Goal: Check status: Check status

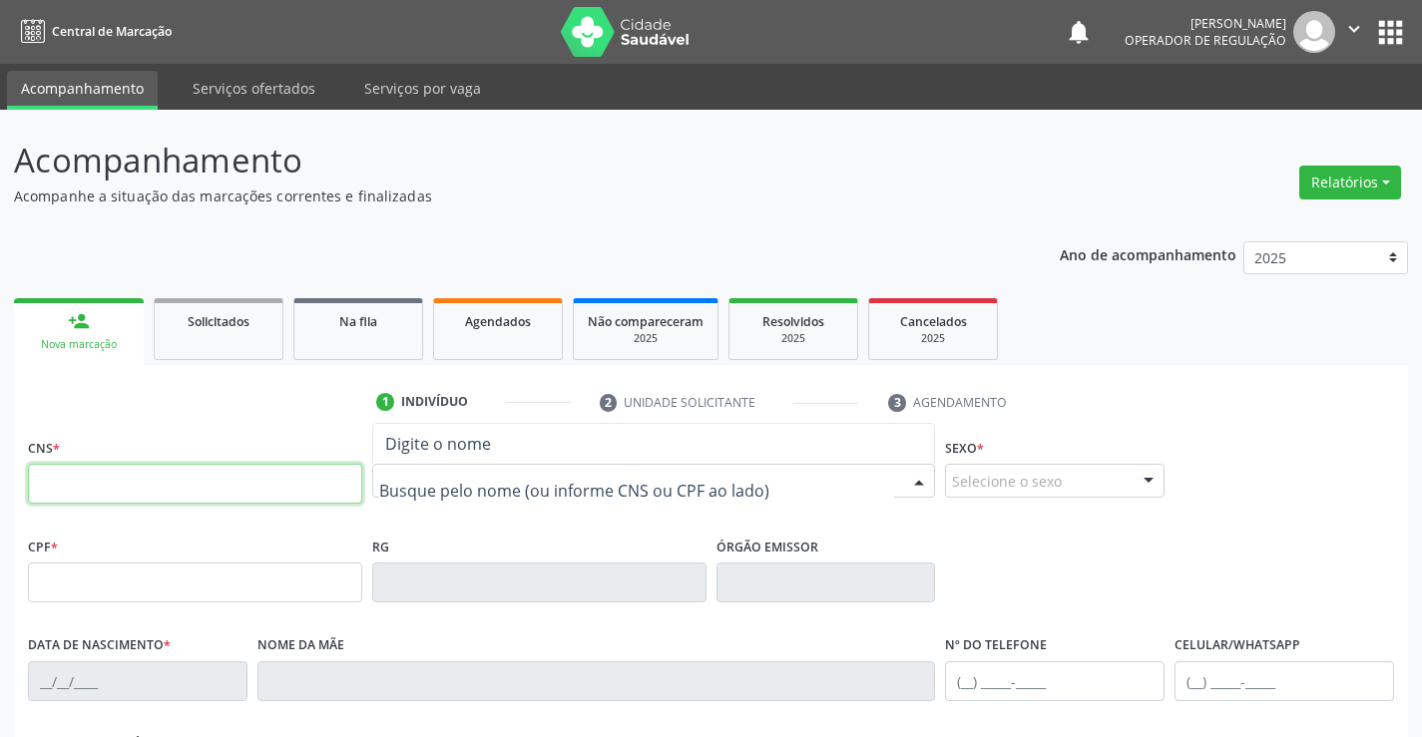
click at [254, 488] on input "text" at bounding box center [195, 484] width 334 height 40
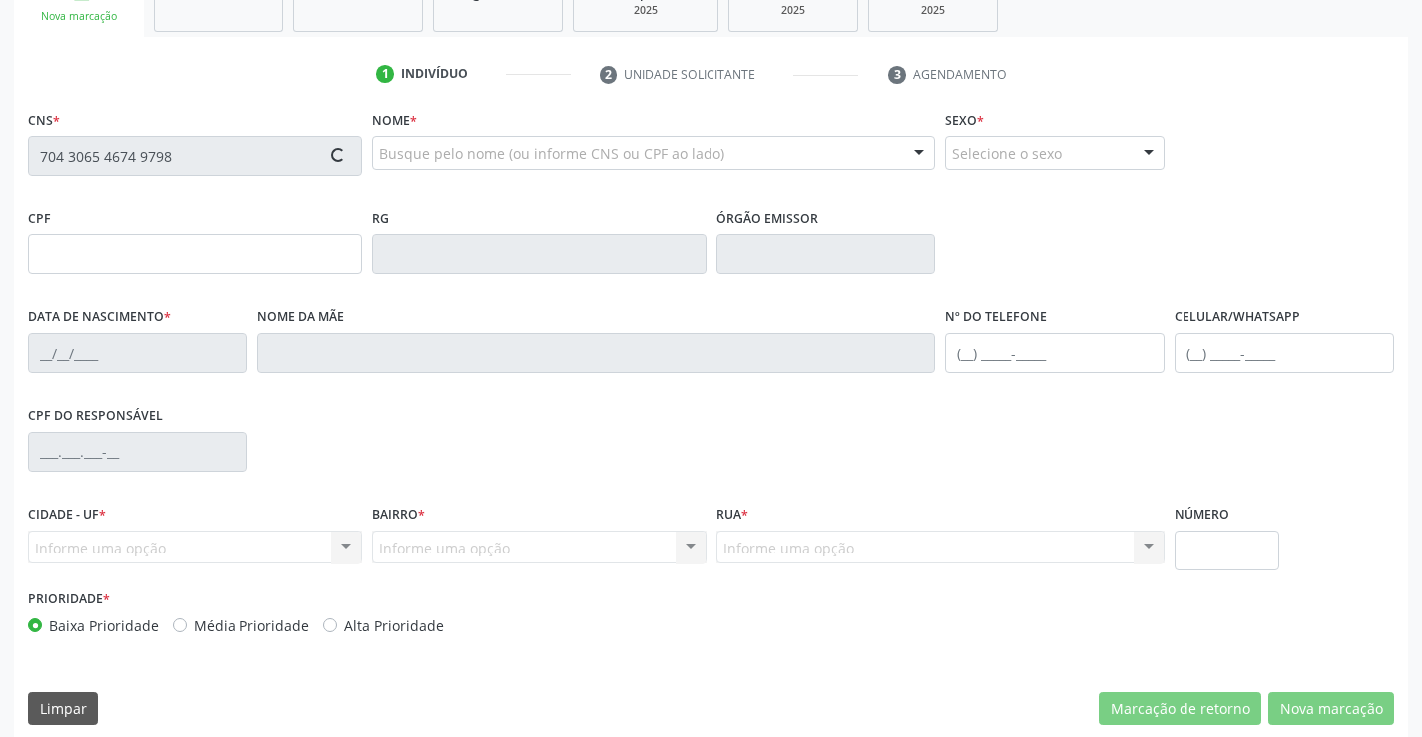
scroll to position [344, 0]
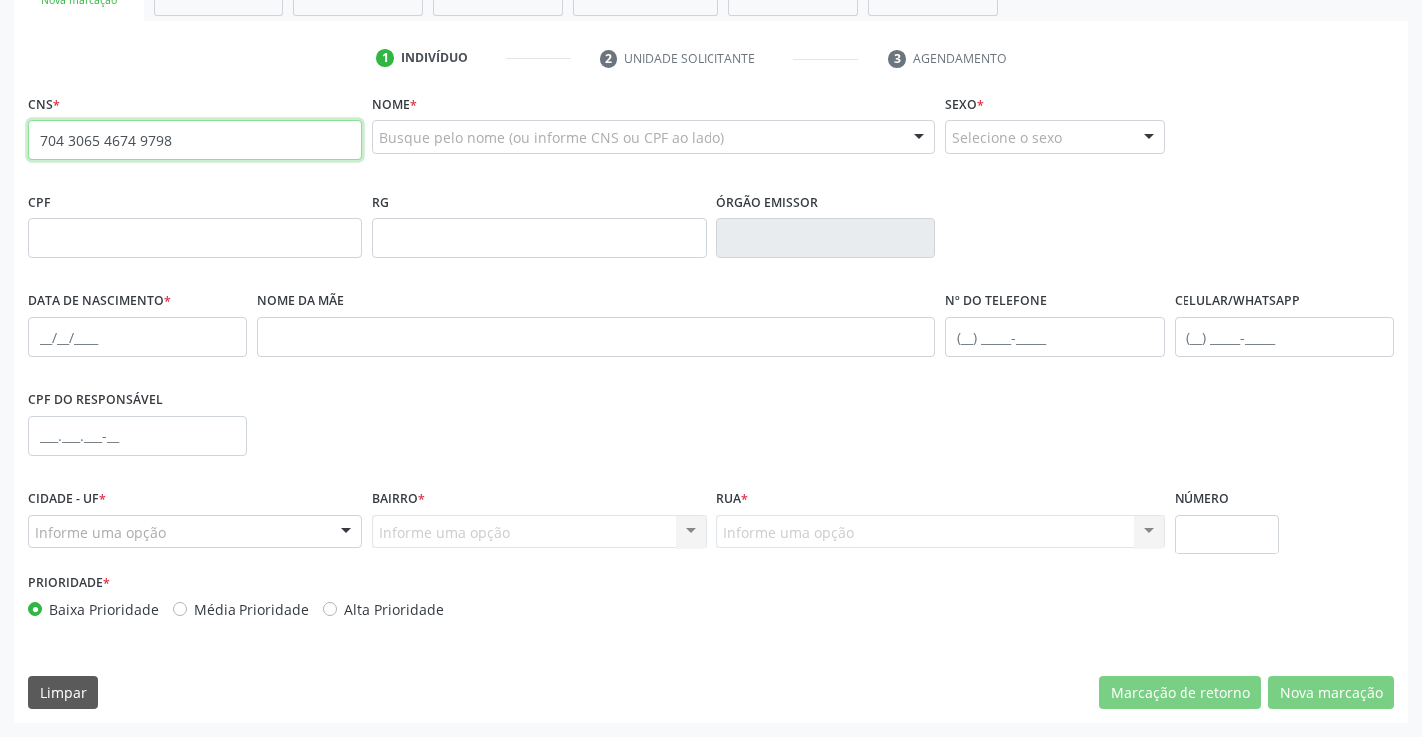
click at [242, 159] on input "704 3065 4674 9798" at bounding box center [195, 140] width 334 height 40
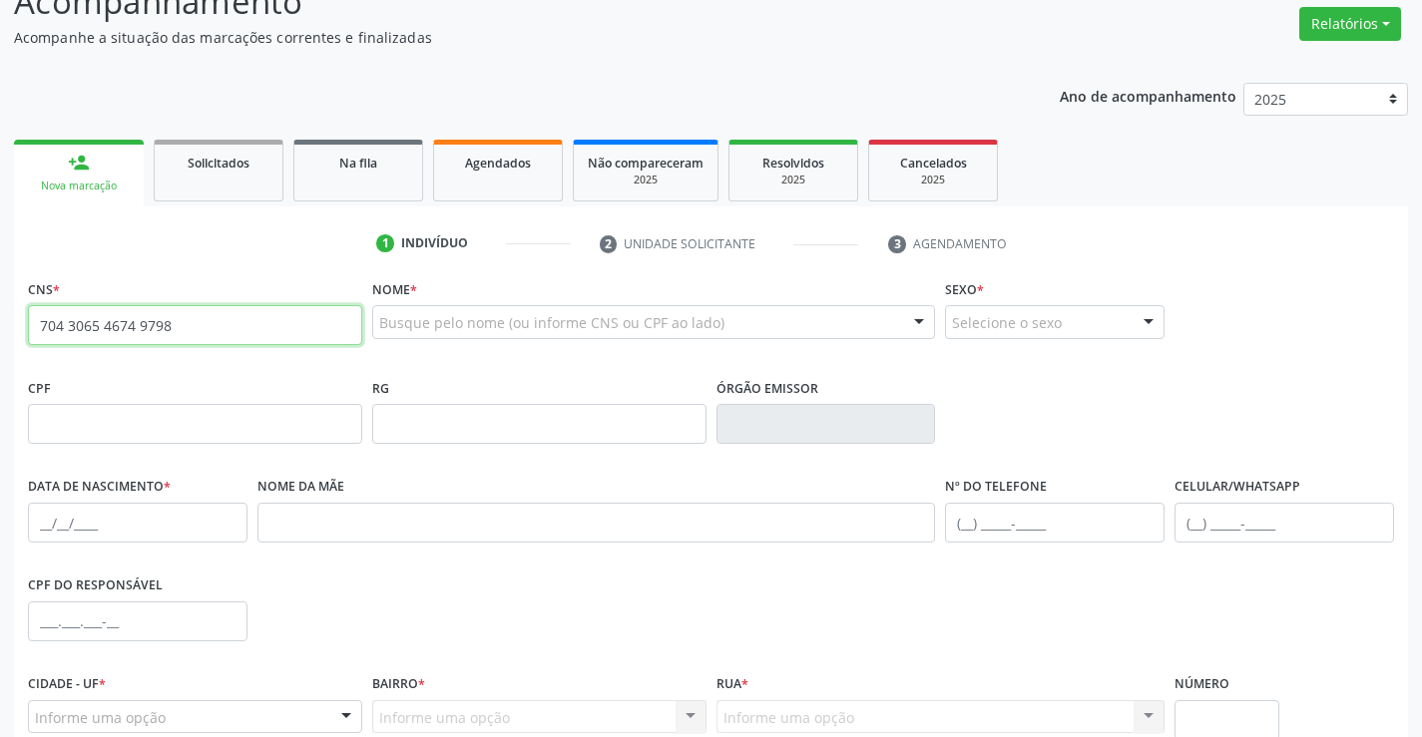
scroll to position [145, 0]
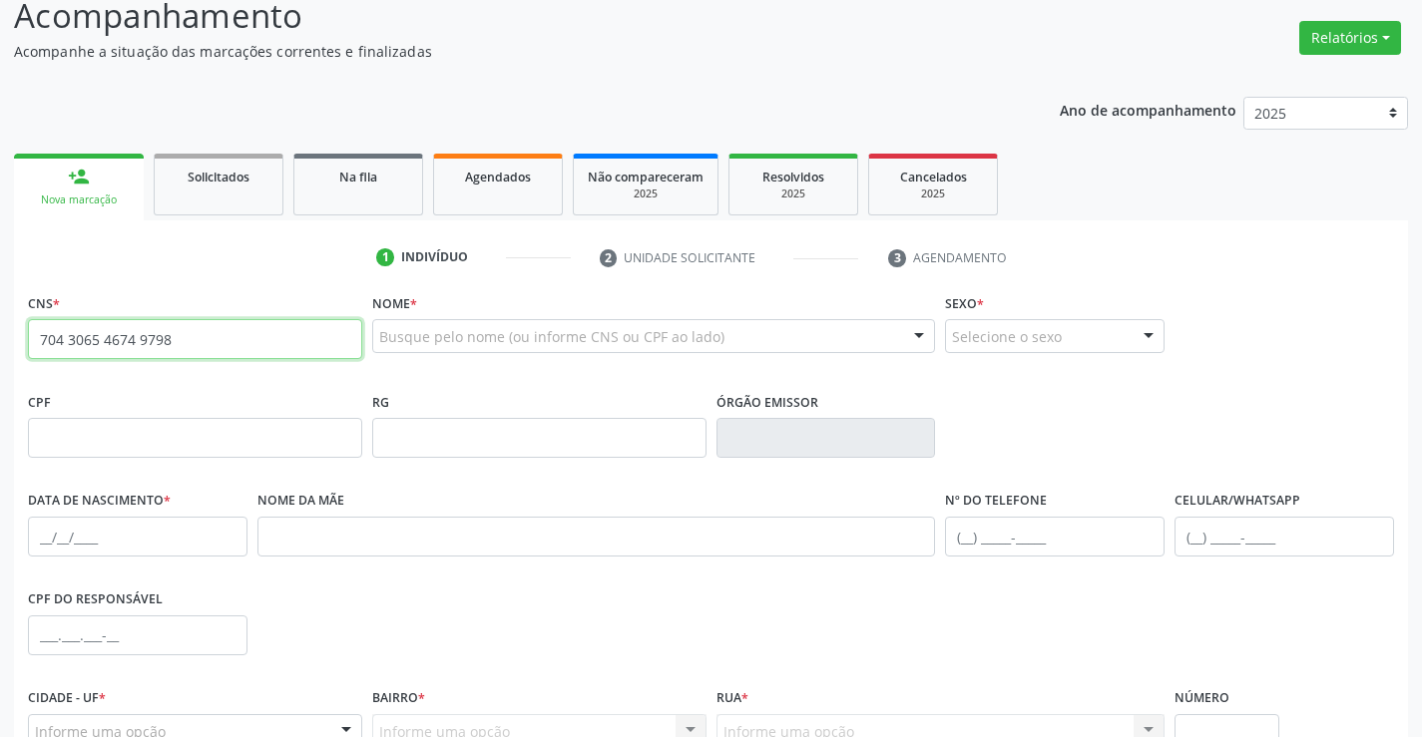
click at [269, 324] on input "704 3065 4674 9798" at bounding box center [195, 339] width 334 height 40
click at [287, 338] on input "704 3065 4674 9798" at bounding box center [195, 339] width 334 height 40
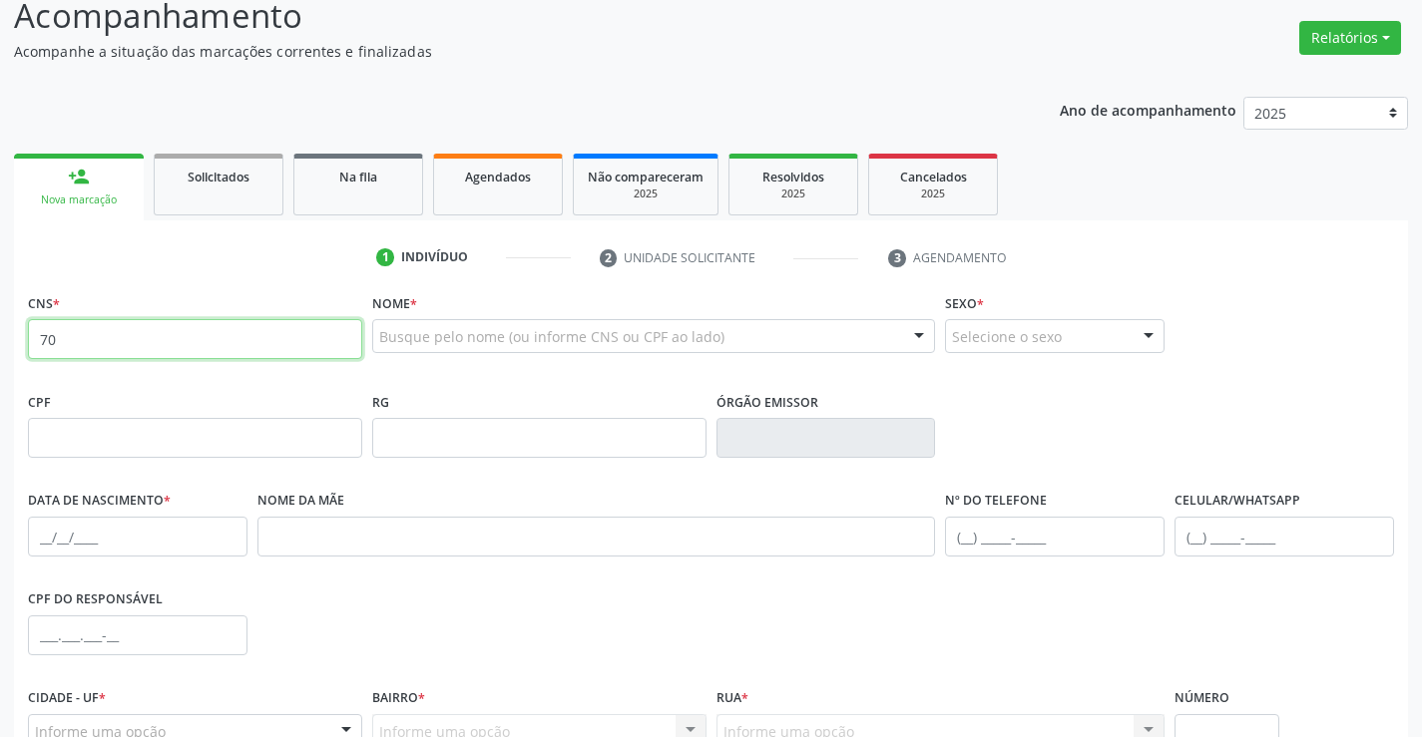
type input "7"
paste input "704 3065 4674 9798"
type input "704 3065 4674 9798"
click at [278, 348] on input "704 3065 4674 9798" at bounding box center [195, 339] width 334 height 40
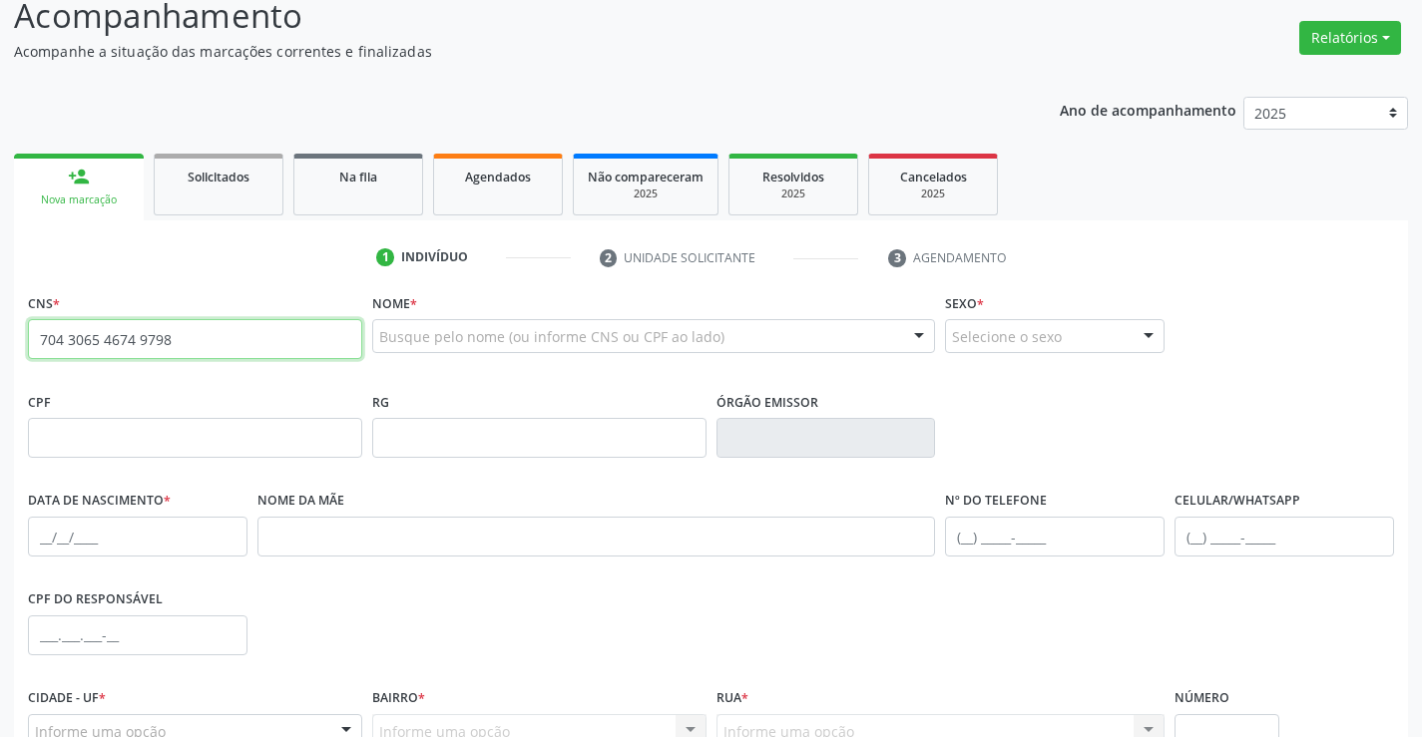
click at [278, 348] on input "704 3065 4674 9798" at bounding box center [195, 339] width 334 height 40
paste input "704 3065 4674 9798"
type input "704 3065 4674 9798"
